Goal: Transaction & Acquisition: Purchase product/service

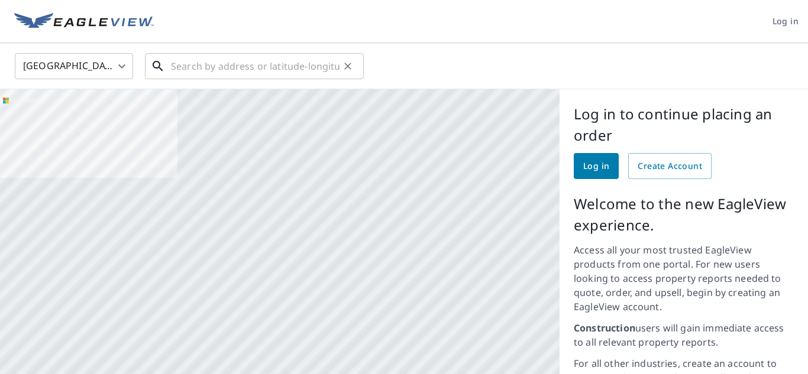
click at [279, 65] on input "text" at bounding box center [255, 66] width 169 height 33
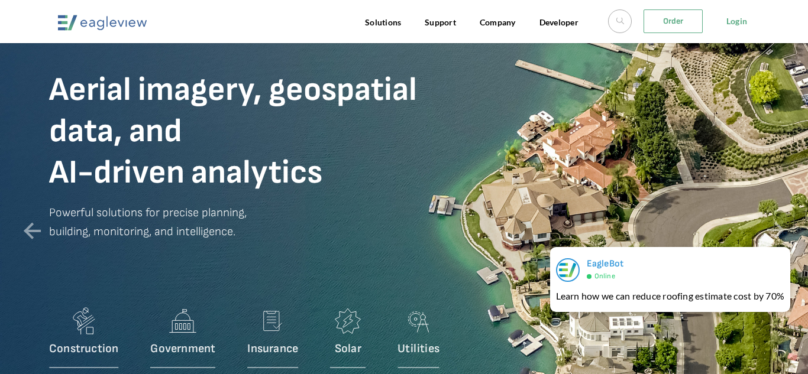
click at [661, 23] on link "Order" at bounding box center [673, 21] width 59 height 24
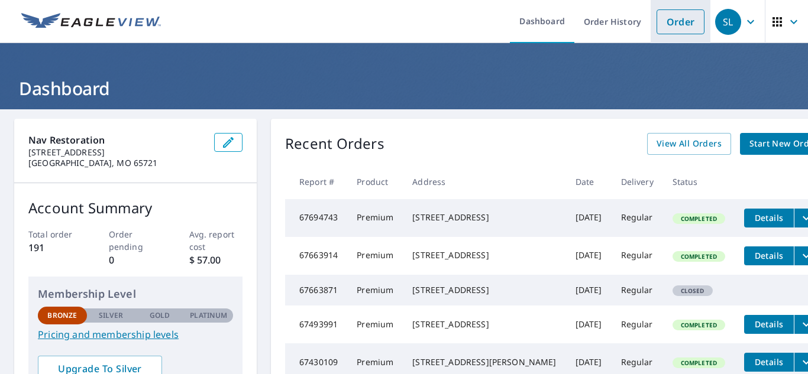
click at [683, 31] on link "Order" at bounding box center [681, 21] width 48 height 25
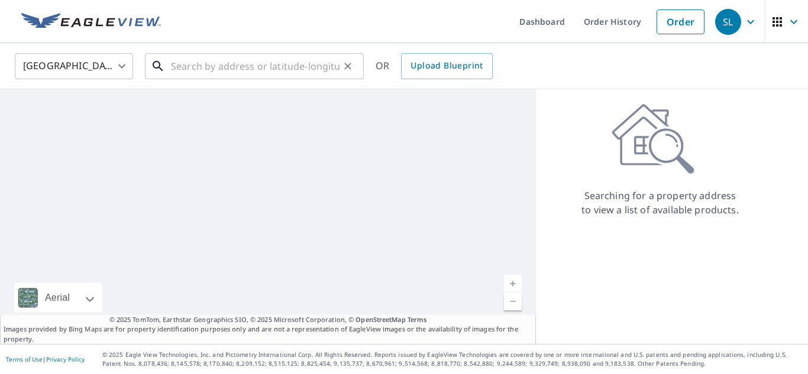
click at [255, 66] on input "text" at bounding box center [255, 66] width 169 height 33
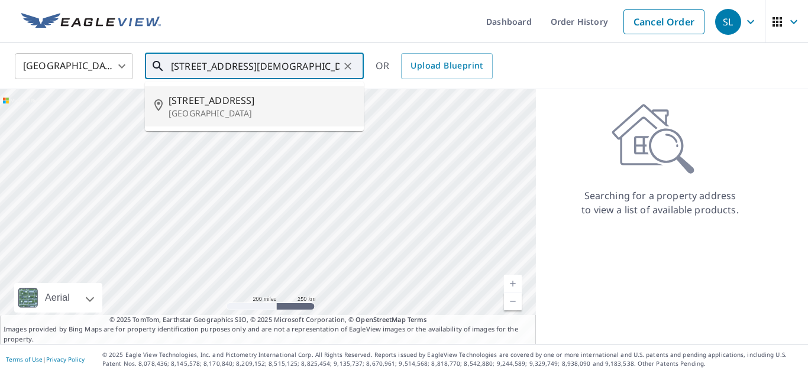
click at [231, 103] on span "[STREET_ADDRESS]" at bounding box center [262, 100] width 186 height 14
type input "[STREET_ADDRESS]"
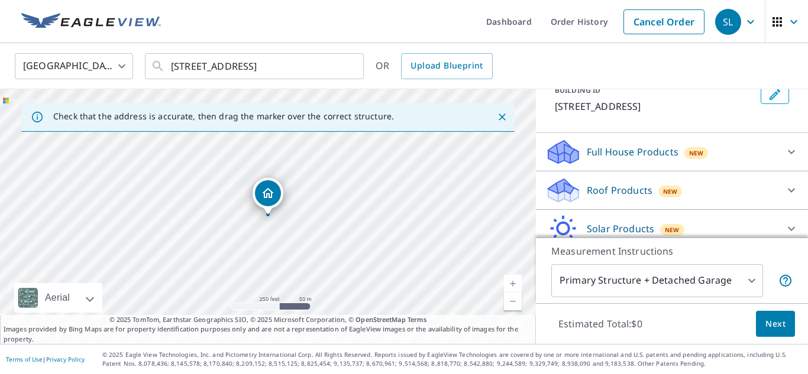
scroll to position [81, 0]
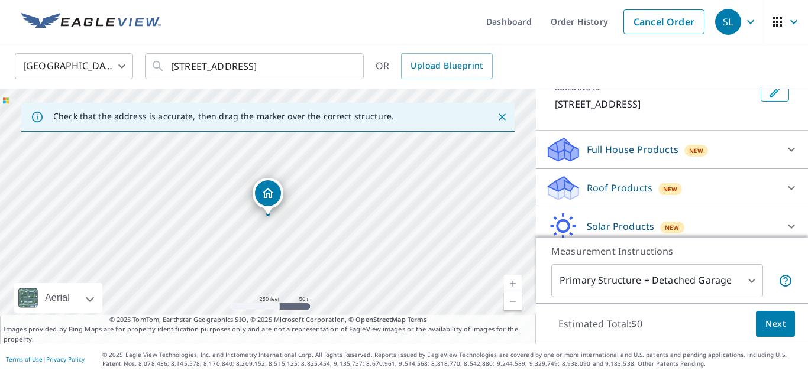
click at [619, 182] on p "Roof Products" at bounding box center [620, 188] width 66 height 14
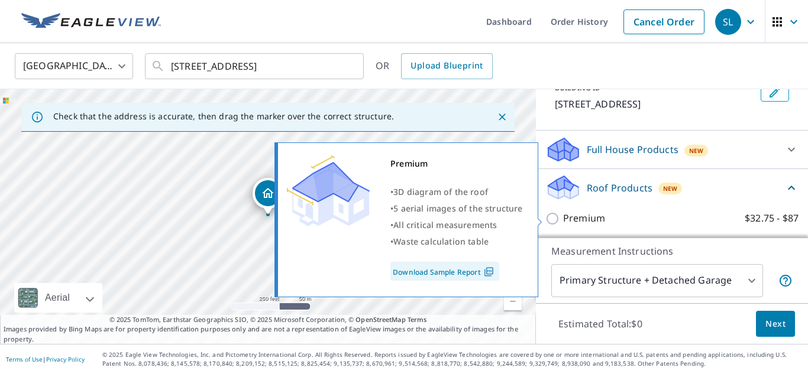
click at [586, 222] on p "Premium" at bounding box center [584, 218] width 42 height 15
click at [563, 222] on input "Premium $32.75 - $87" at bounding box center [554, 219] width 18 height 14
checkbox input "true"
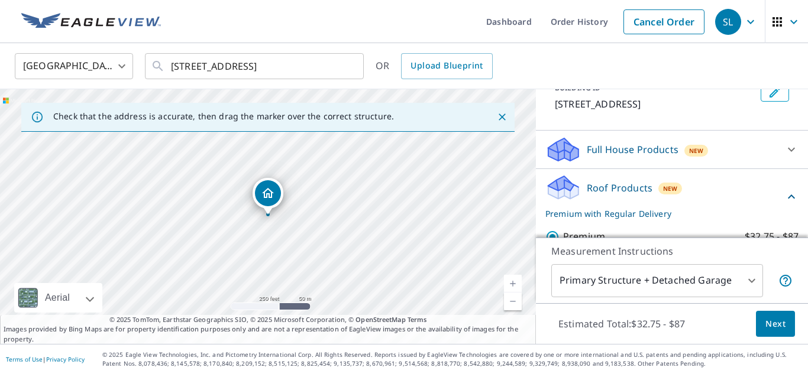
click at [696, 290] on body "SL SL Dashboard Order History Cancel Order SL [GEOGRAPHIC_DATA] US ​ [STREET_AD…" at bounding box center [404, 187] width 808 height 374
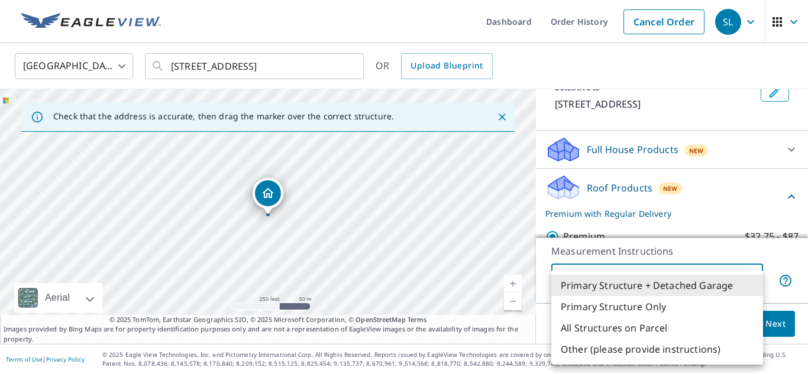
click at [647, 302] on li "Primary Structure Only" at bounding box center [657, 306] width 212 height 21
type input "2"
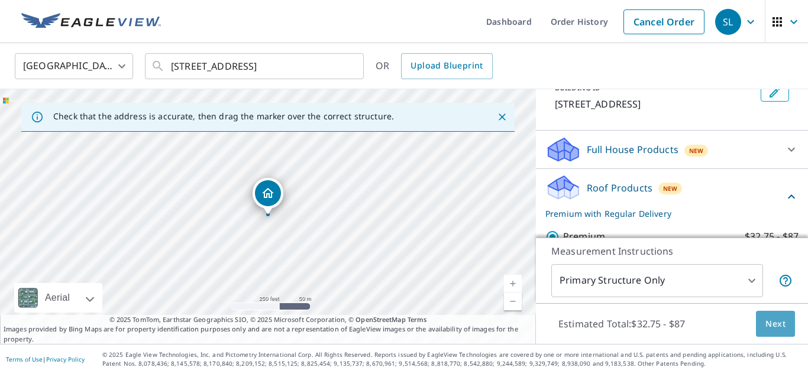
click at [783, 319] on span "Next" at bounding box center [775, 324] width 20 height 15
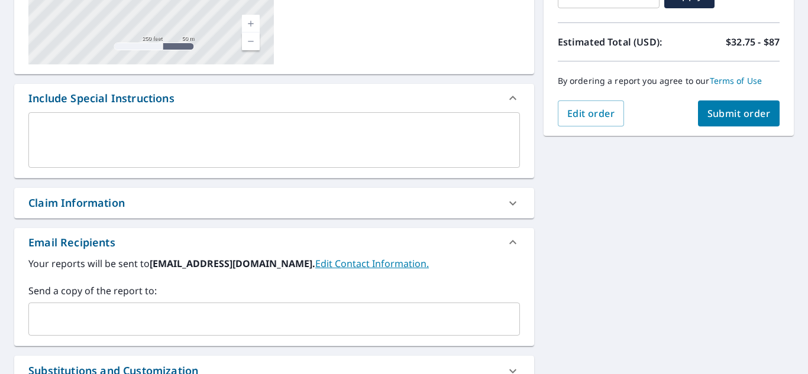
scroll to position [244, 0]
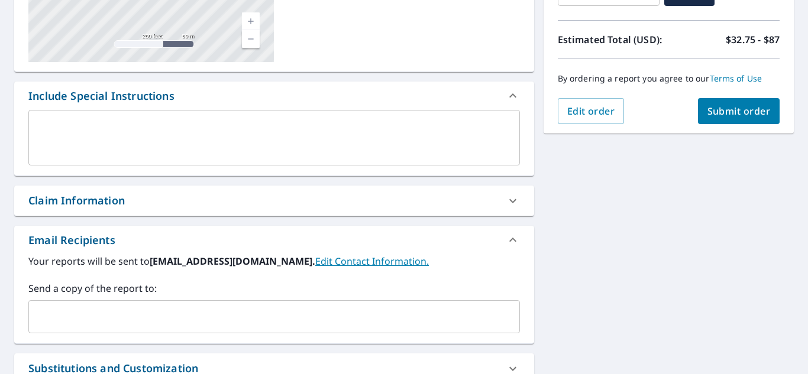
click at [183, 314] on input "text" at bounding box center [265, 317] width 463 height 22
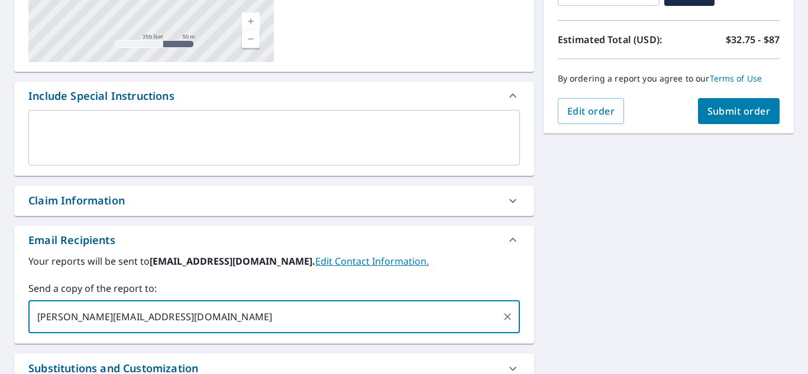
type input "[PERSON_NAME][EMAIL_ADDRESS][DOMAIN_NAME]"
click at [756, 119] on button "Submit order" at bounding box center [739, 111] width 82 height 26
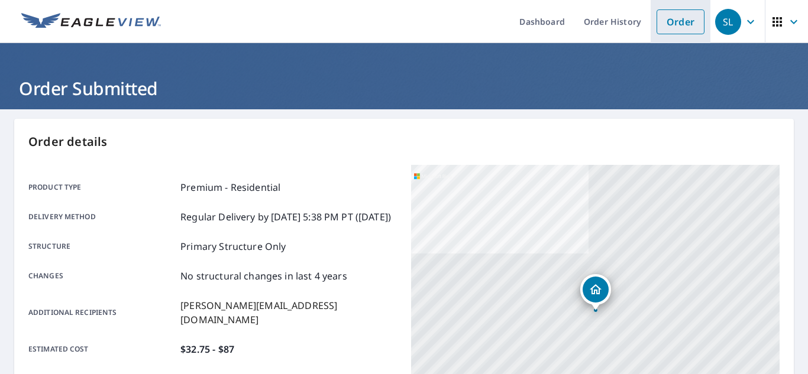
click at [665, 21] on link "Order" at bounding box center [681, 21] width 48 height 25
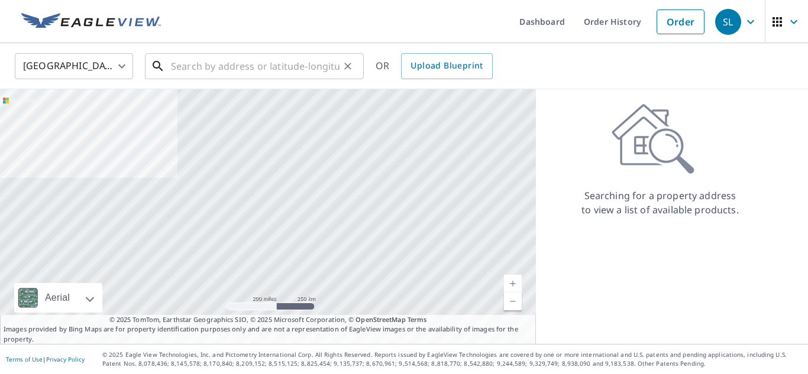
click at [189, 69] on input "text" at bounding box center [255, 66] width 169 height 33
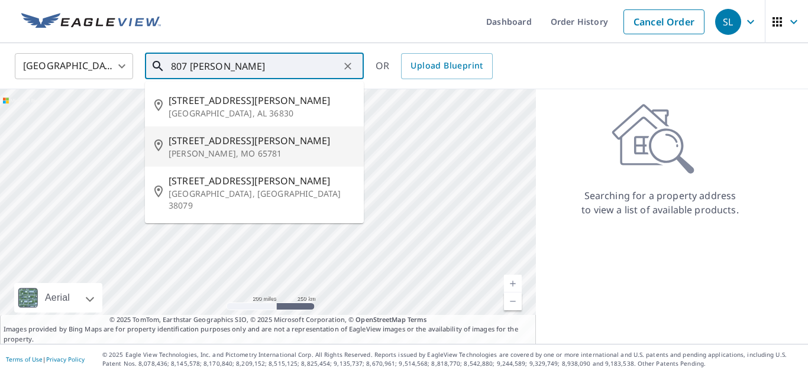
click at [188, 148] on p "[PERSON_NAME], MO 65781" at bounding box center [262, 154] width 186 height 12
type input "[STREET_ADDRESS][PERSON_NAME][PERSON_NAME]"
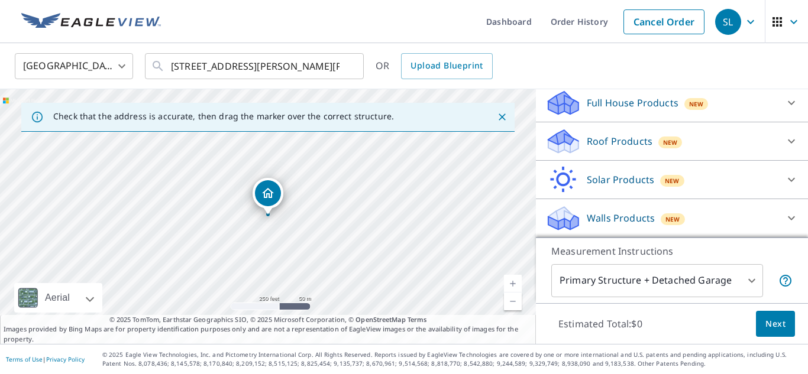
scroll to position [128, 0]
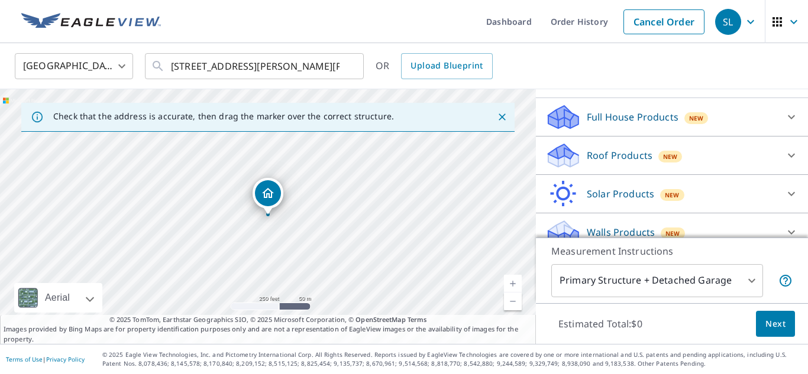
click at [622, 148] on p "Roof Products" at bounding box center [620, 155] width 66 height 14
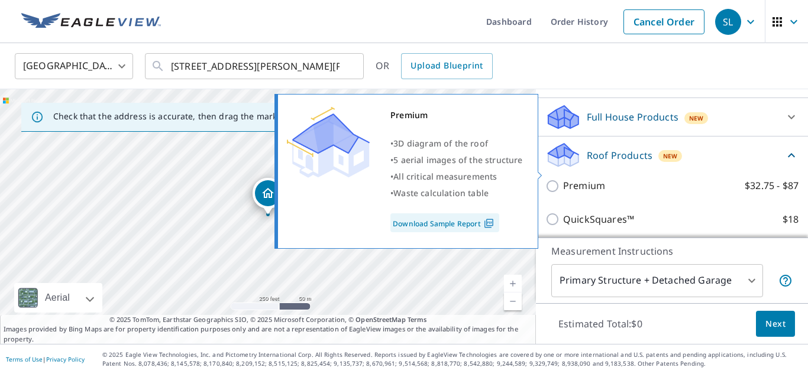
click at [552, 179] on input "Premium $32.75 - $87" at bounding box center [554, 186] width 18 height 14
checkbox input "true"
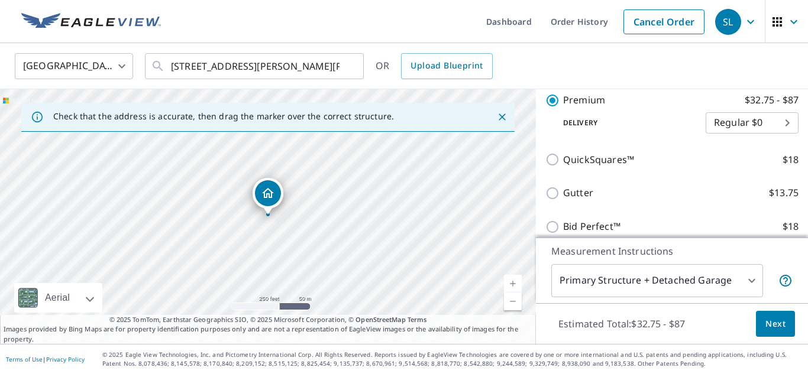
scroll to position [240, 0]
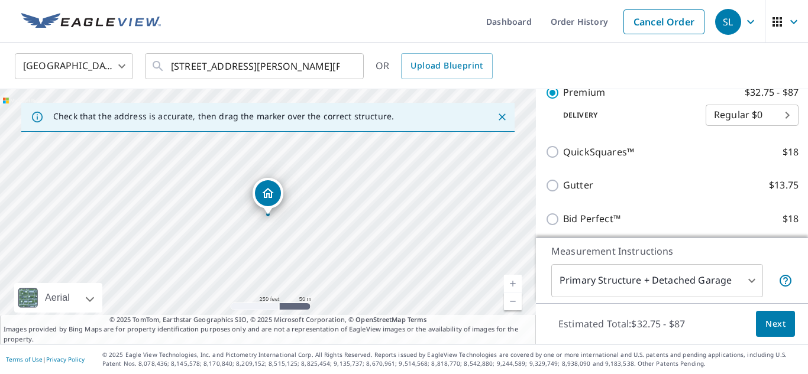
click at [629, 274] on body "SL SL Dashboard Order History Cancel Order SL [GEOGRAPHIC_DATA] [GEOGRAPHIC_DAT…" at bounding box center [404, 187] width 808 height 374
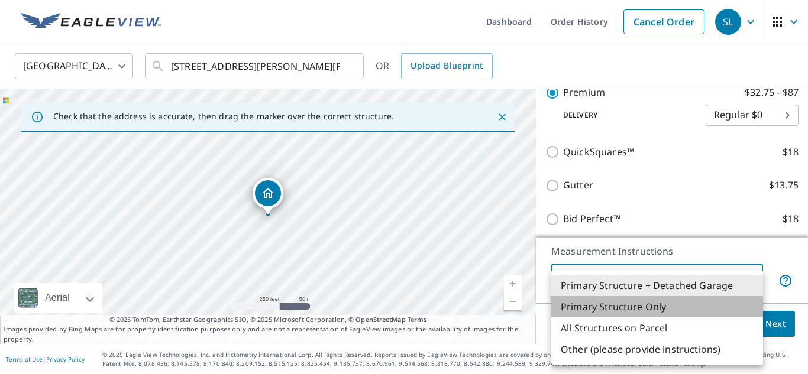
click at [612, 304] on li "Primary Structure Only" at bounding box center [657, 306] width 212 height 21
type input "2"
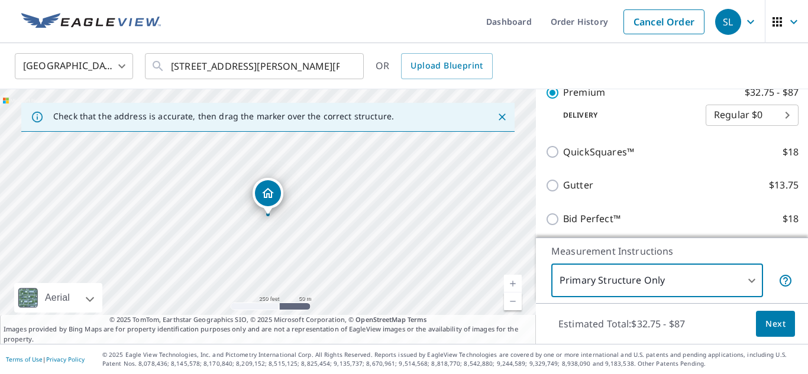
click at [778, 331] on button "Next" at bounding box center [775, 324] width 39 height 27
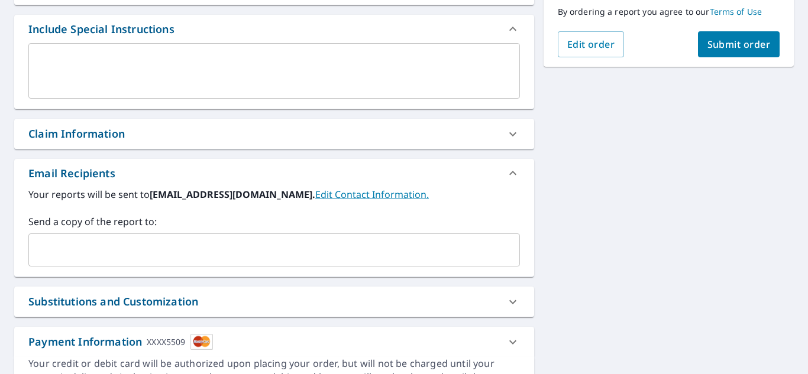
scroll to position [314, 0]
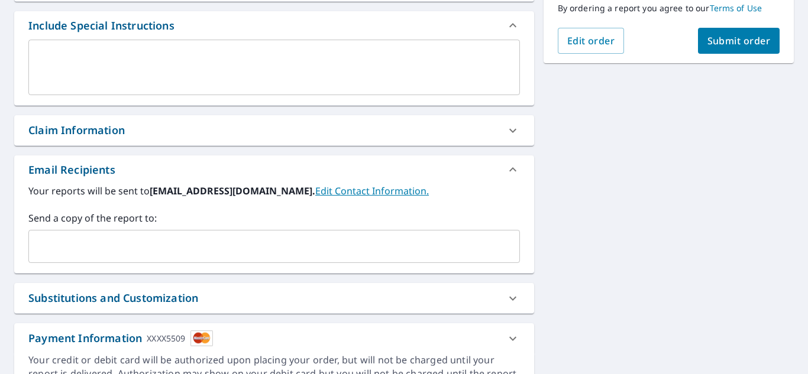
click at [237, 251] on input "text" at bounding box center [265, 246] width 463 height 22
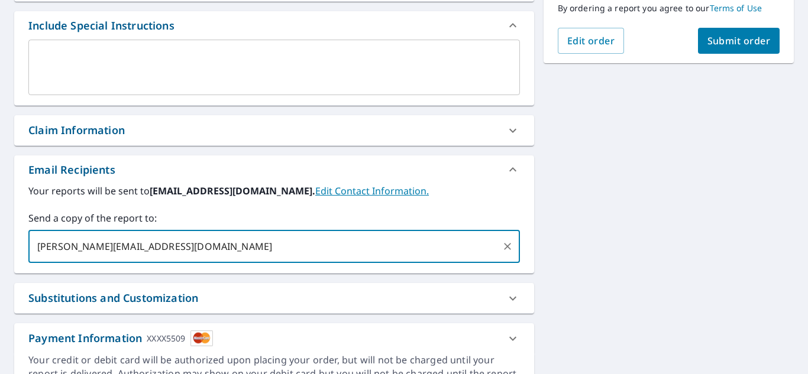
type input "[PERSON_NAME][EMAIL_ADDRESS][DOMAIN_NAME]"
click at [745, 44] on span "Submit order" at bounding box center [738, 40] width 63 height 13
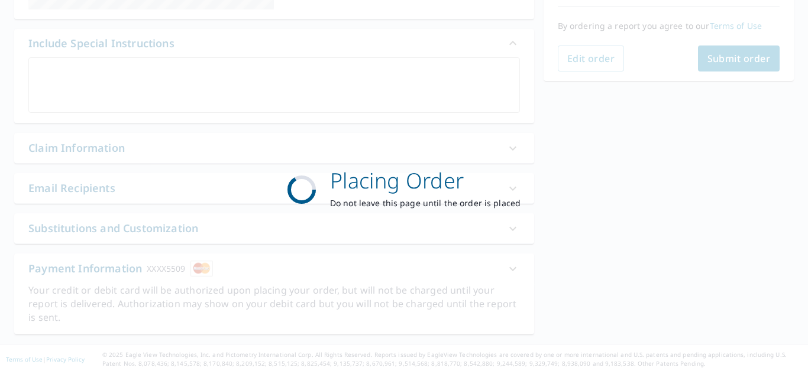
scroll to position [296, 0]
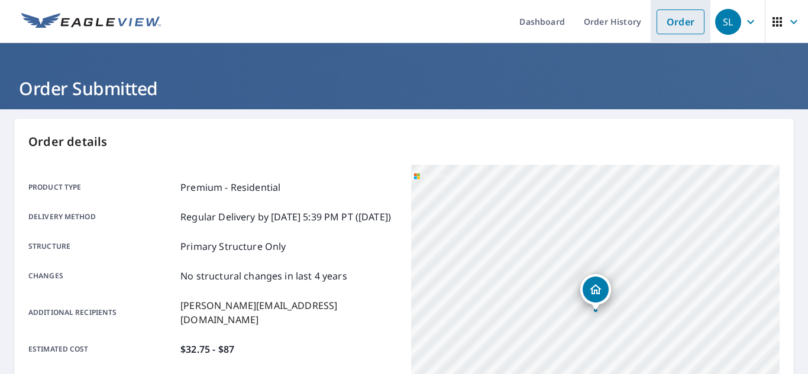
click at [678, 18] on link "Order" at bounding box center [681, 21] width 48 height 25
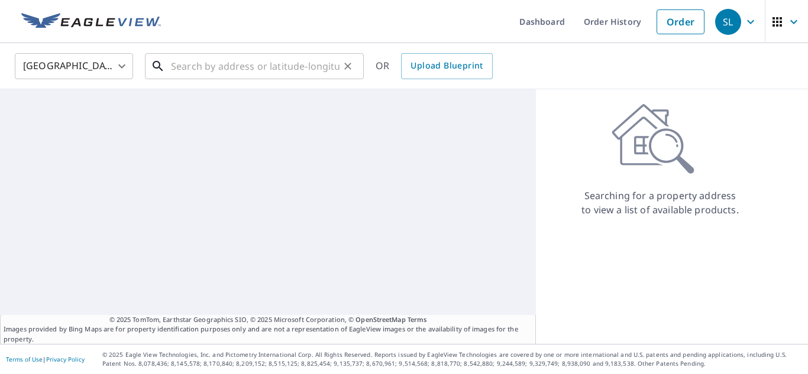
click at [276, 75] on input "text" at bounding box center [255, 66] width 169 height 33
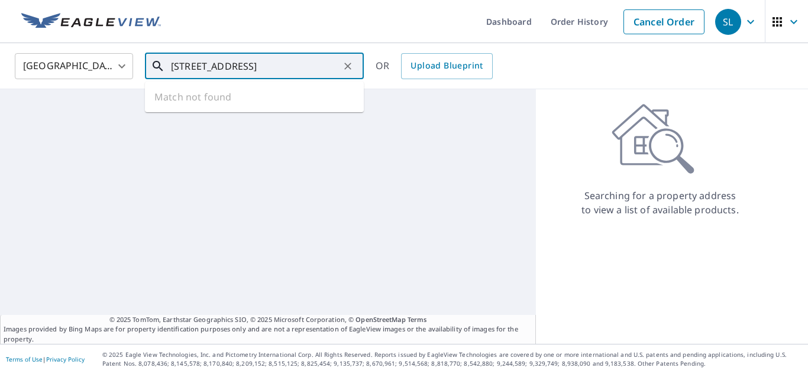
type input "[STREET_ADDRESS]"
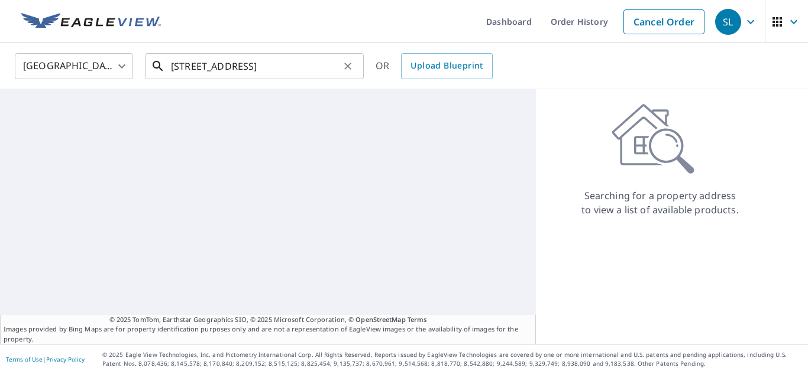
click at [262, 61] on input "[STREET_ADDRESS]" at bounding box center [255, 66] width 169 height 33
